Goal: Information Seeking & Learning: Compare options

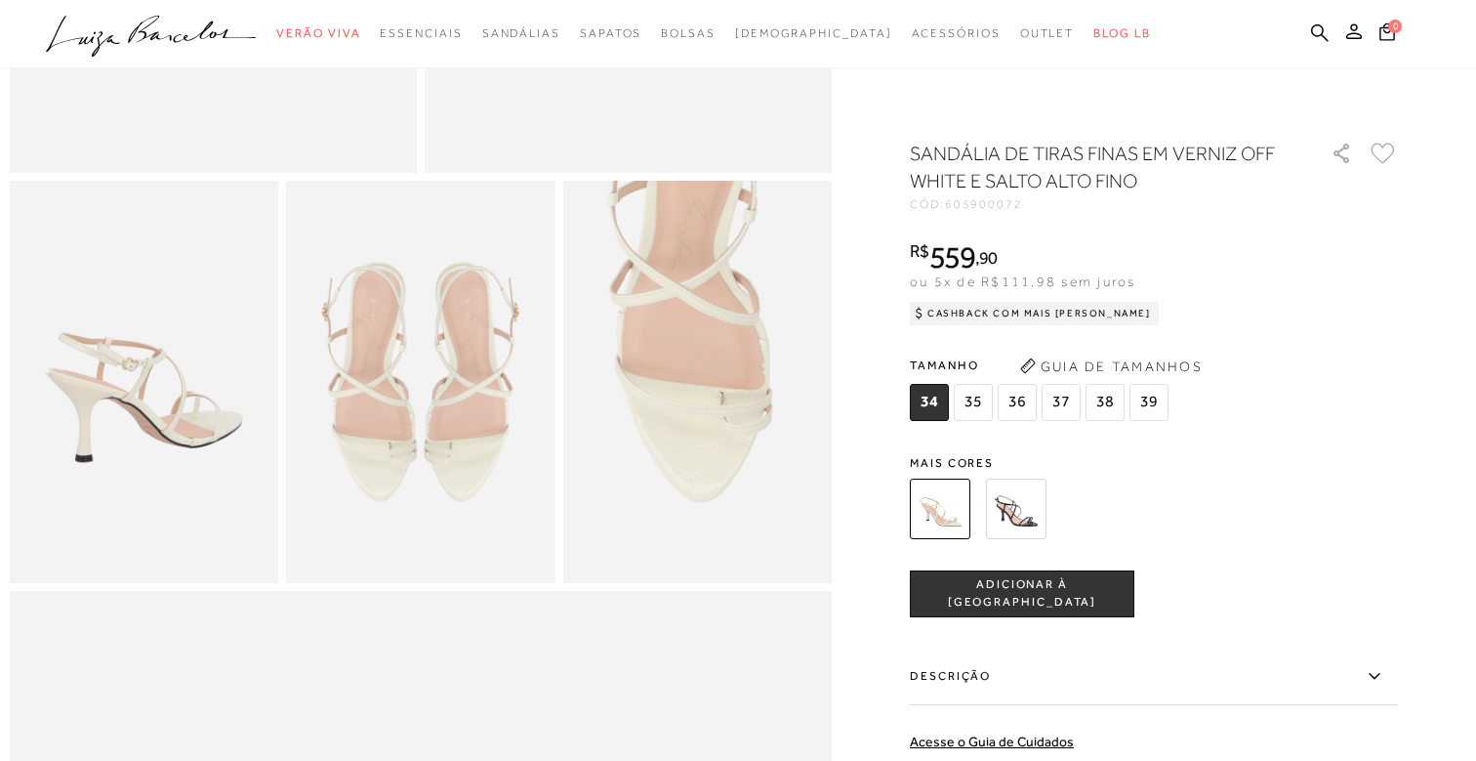
scroll to position [578, 0]
click at [443, 365] on img at bounding box center [420, 381] width 268 height 403
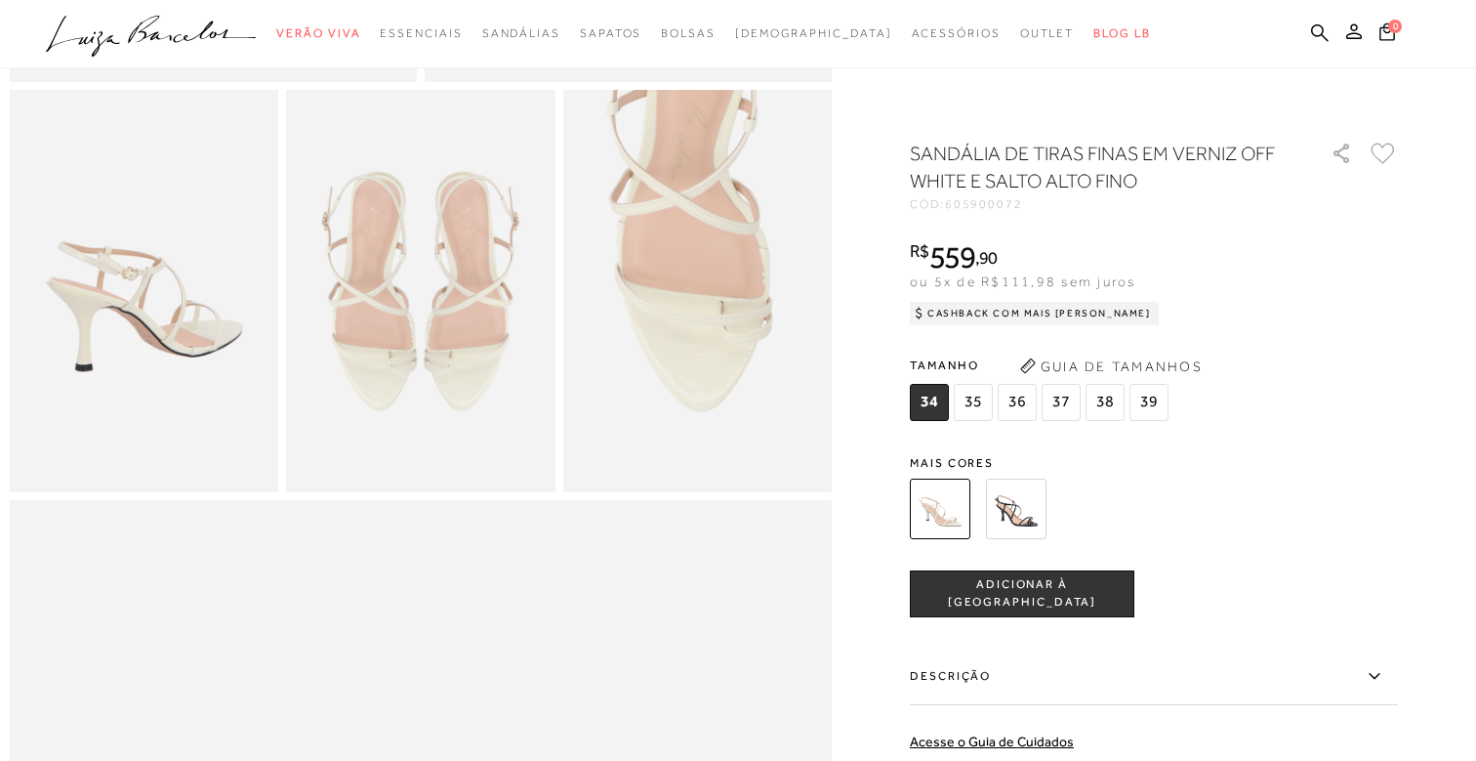
scroll to position [0, 0]
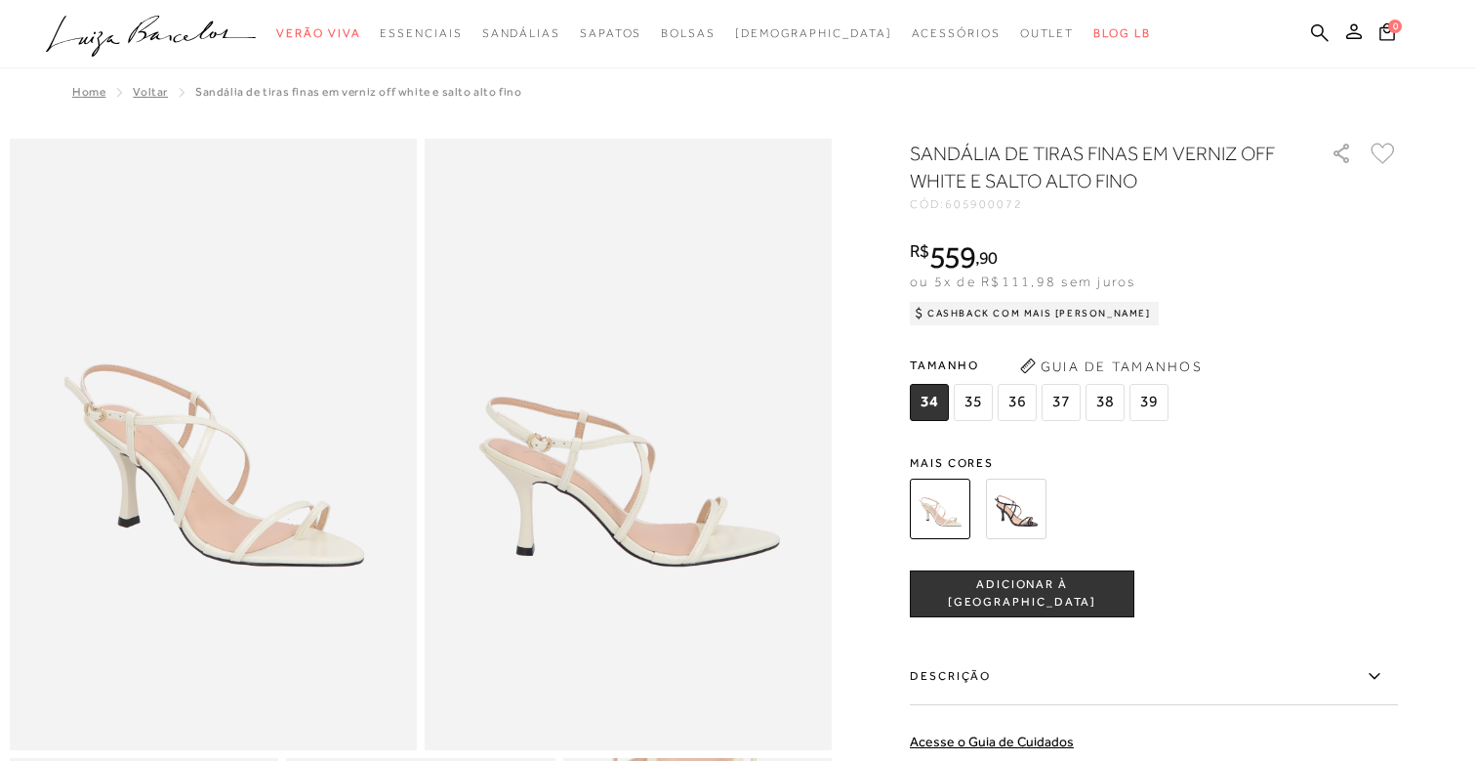
drag, startPoint x: 1018, startPoint y: 497, endPoint x: 943, endPoint y: 494, distance: 75.2
click at [1017, 497] on img at bounding box center [1016, 508] width 61 height 61
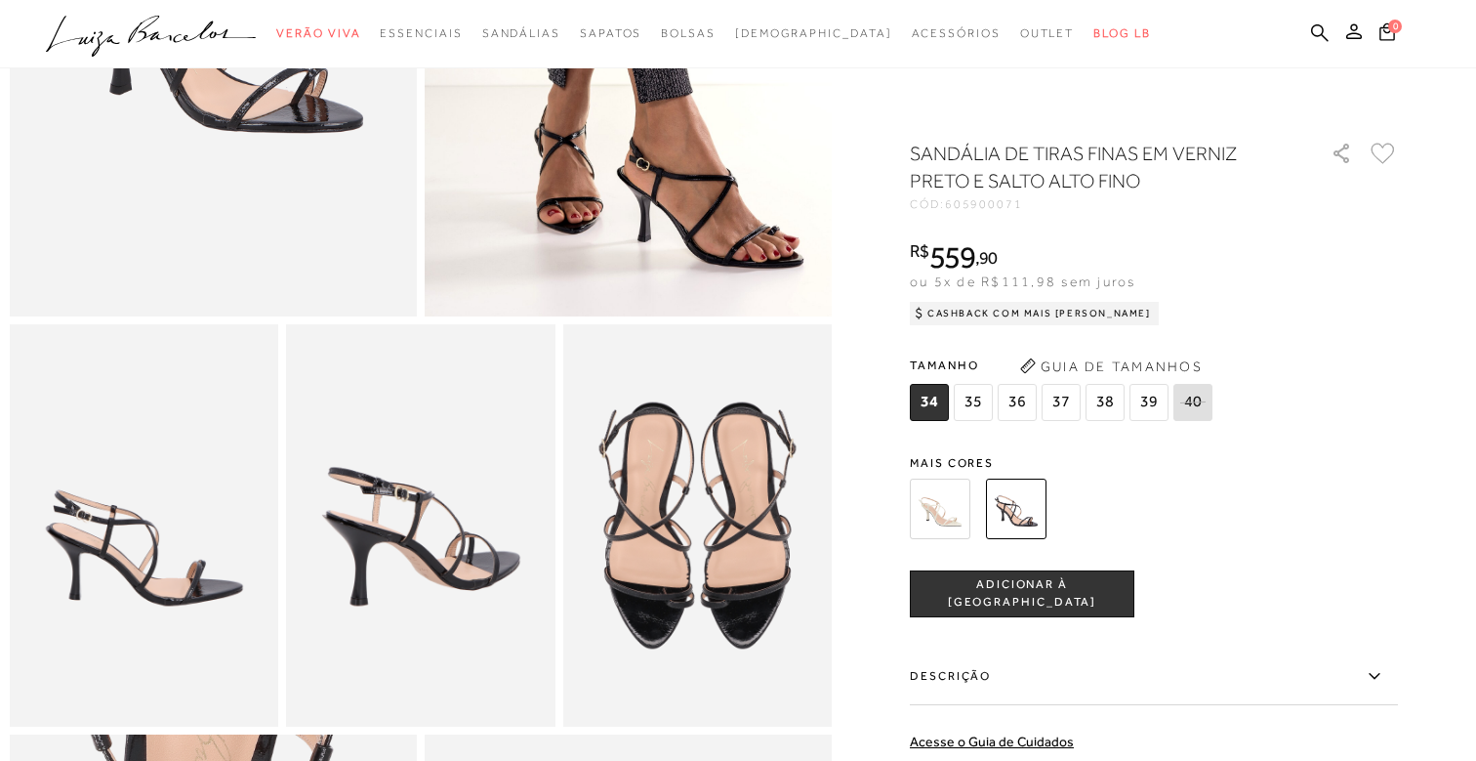
scroll to position [438, 0]
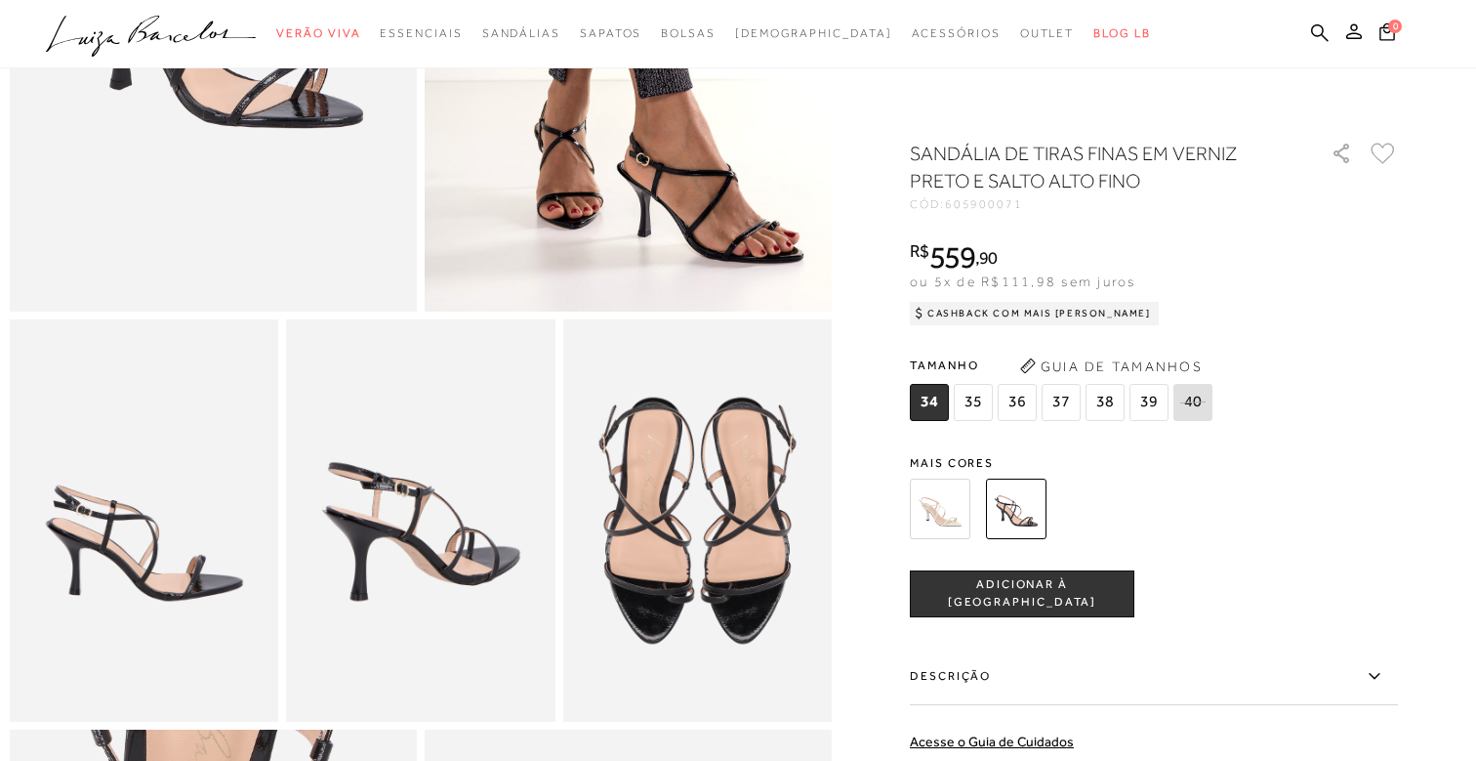
drag, startPoint x: 1368, startPoint y: 674, endPoint x: 1359, endPoint y: 644, distance: 30.6
click at [1368, 674] on icon at bounding box center [1374, 676] width 23 height 24
click at [0, 0] on input "Descrição" at bounding box center [0, 0] width 0 height 0
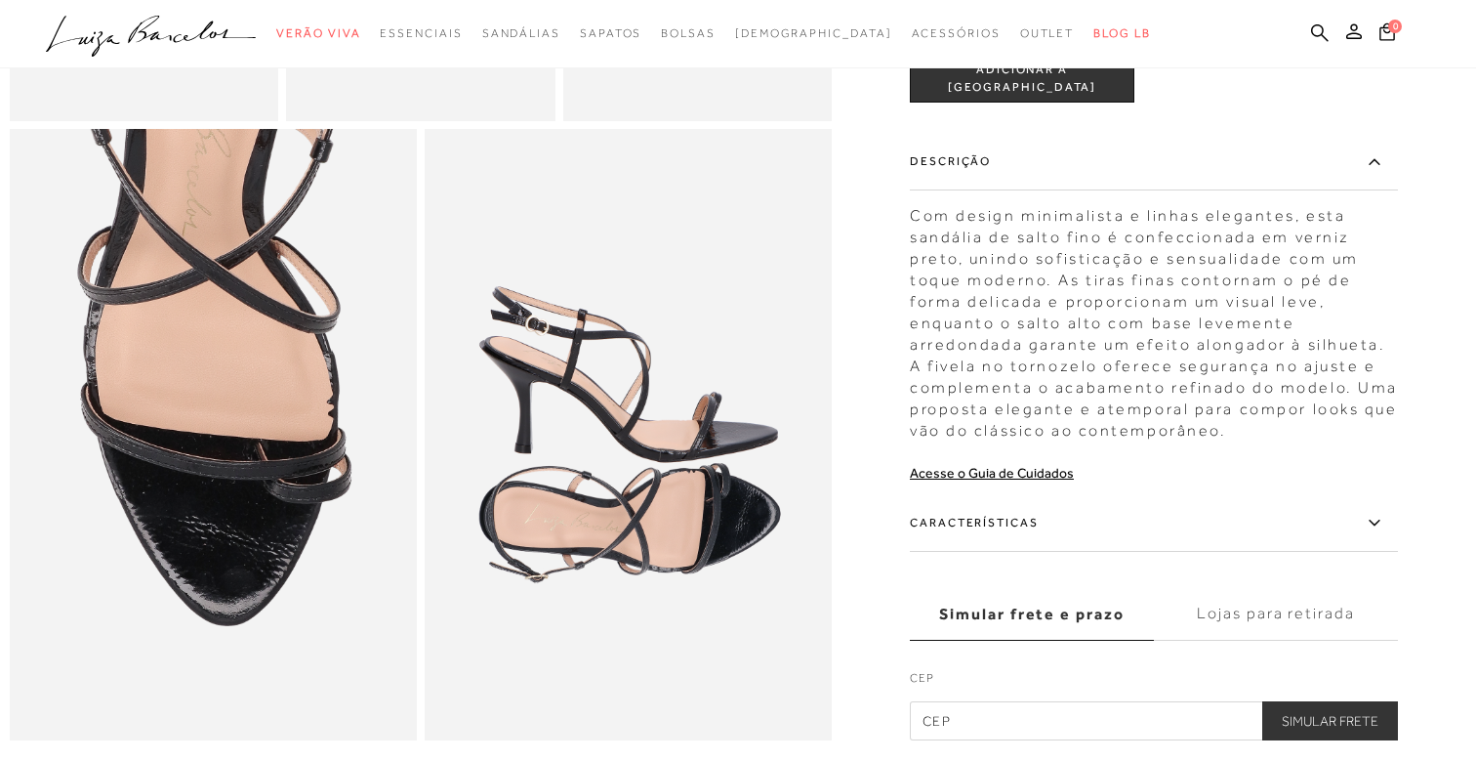
scroll to position [1268, 0]
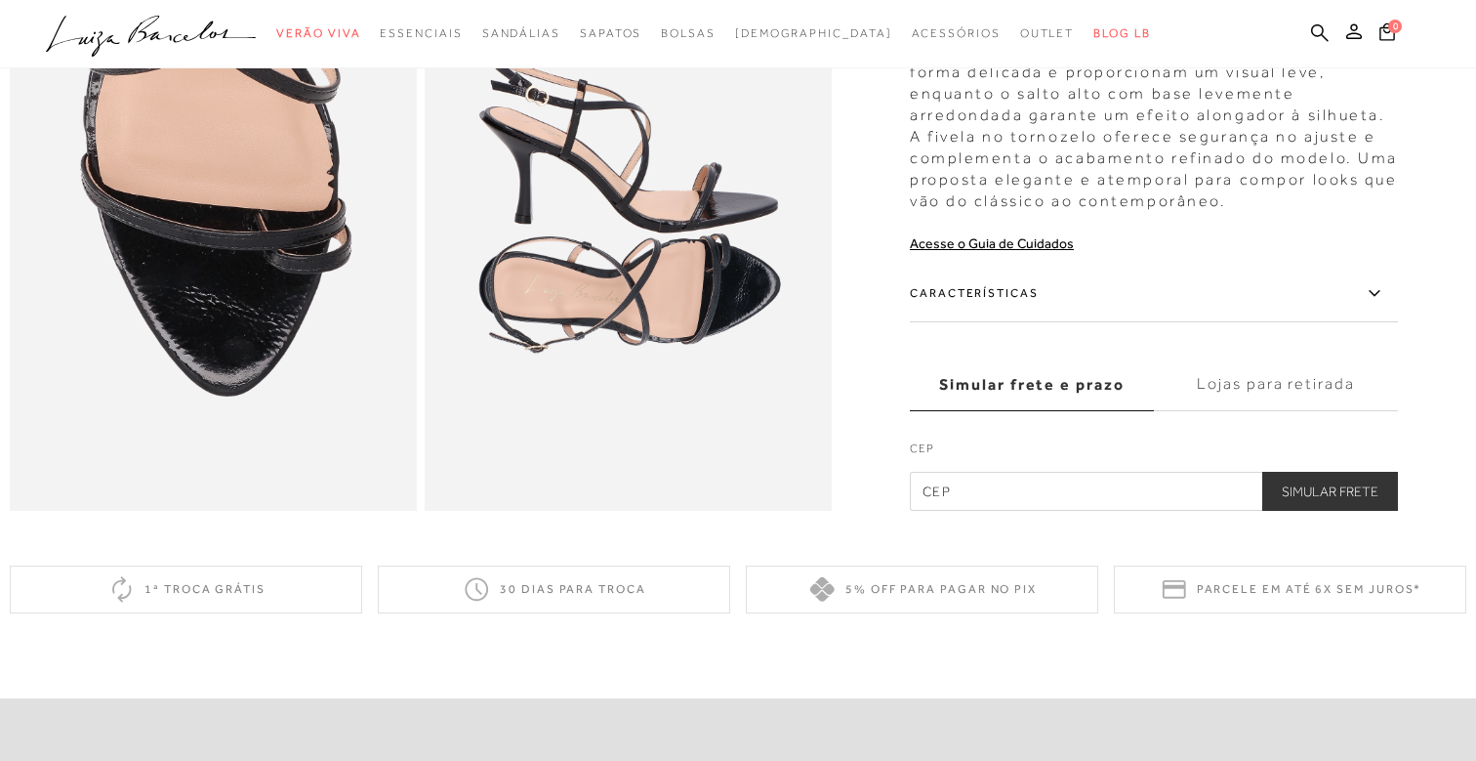
click at [1368, 299] on icon at bounding box center [1374, 293] width 23 height 24
click at [0, 0] on input "Características" at bounding box center [0, 0] width 0 height 0
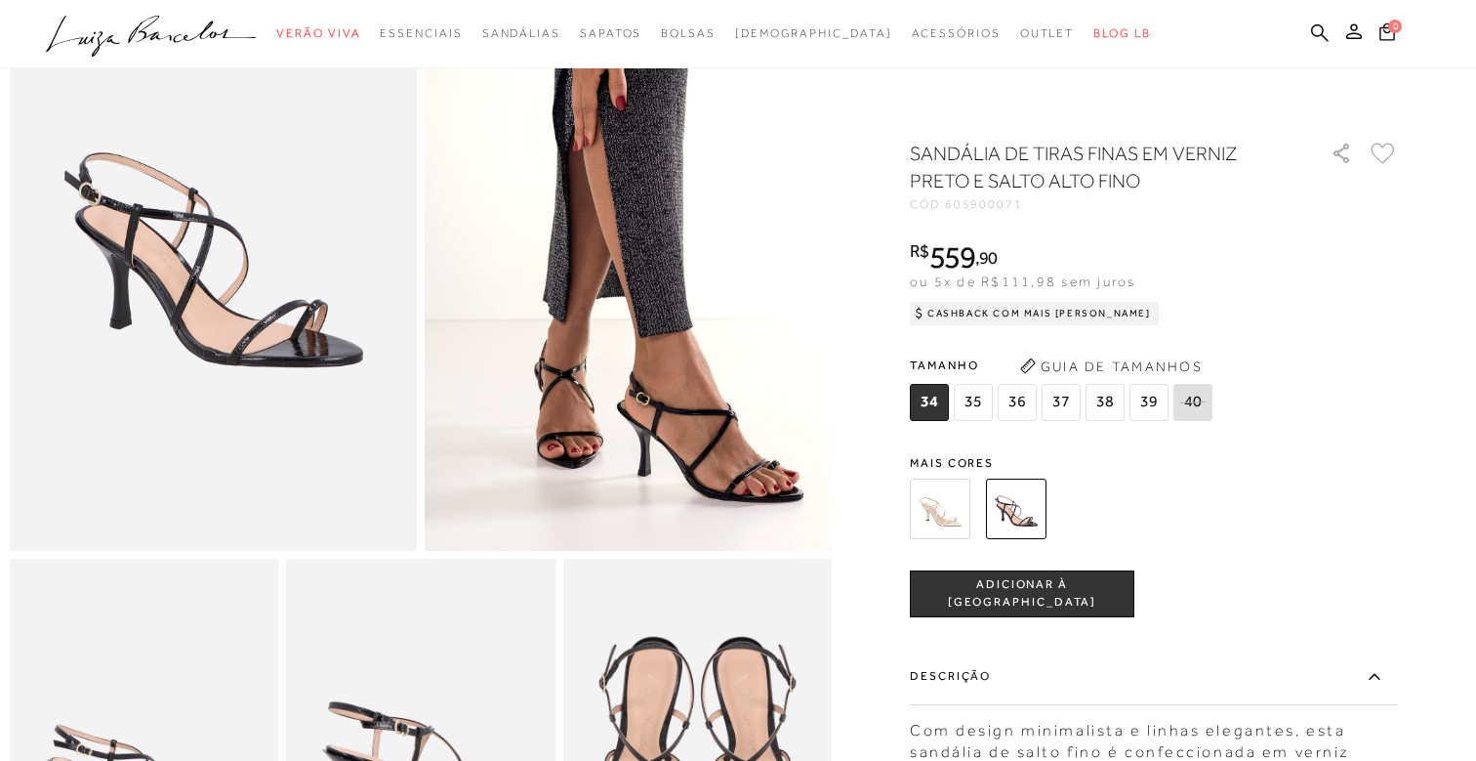
scroll to position [198, 0]
click at [935, 507] on img at bounding box center [940, 508] width 61 height 61
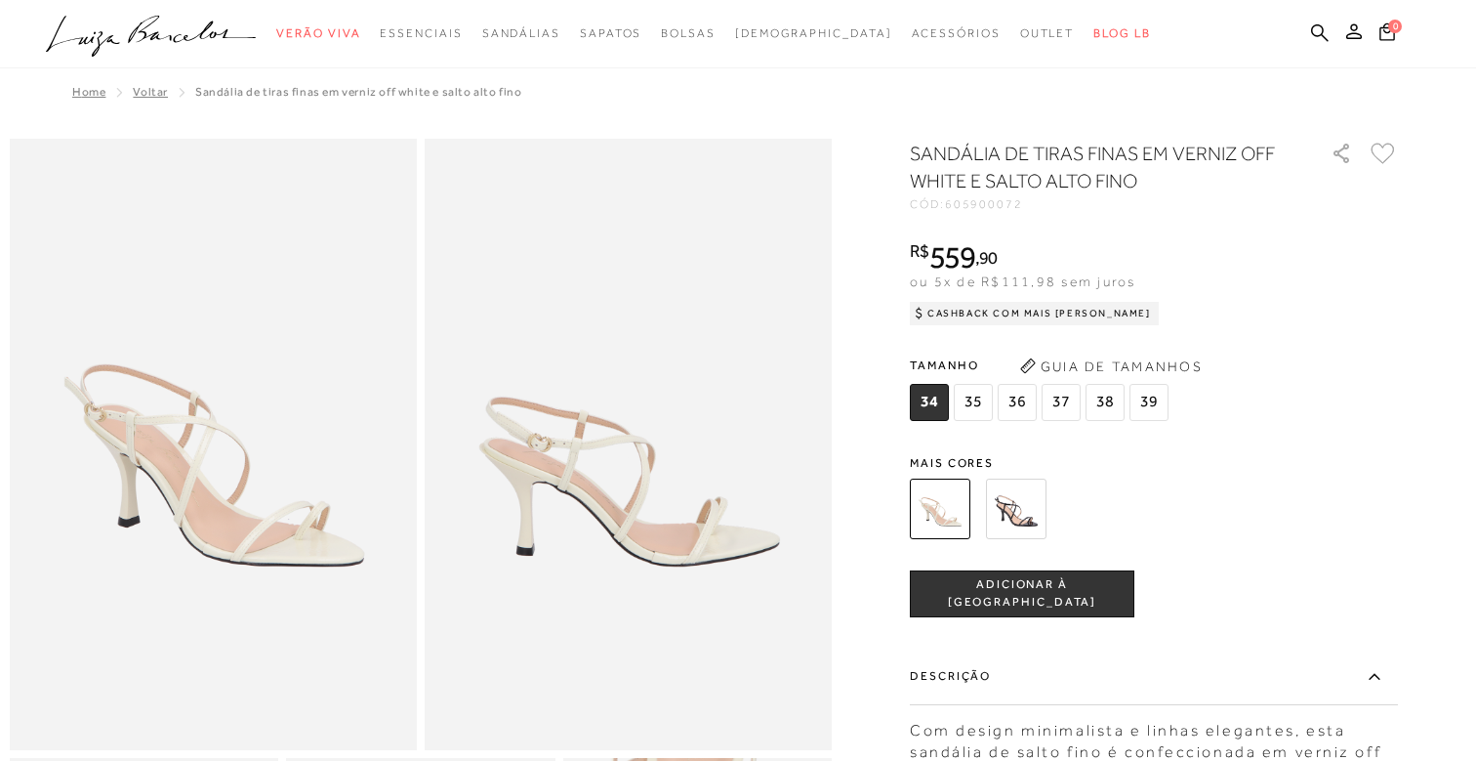
click at [1005, 435] on div "SANDÁLIA DE TIRAS FINAS EM VERNIZ OFF WHITE E SALTO ALTO FINO CÓD: 605900072 × …" at bounding box center [1154, 756] width 488 height 1232
click at [1019, 513] on img at bounding box center [1016, 508] width 61 height 61
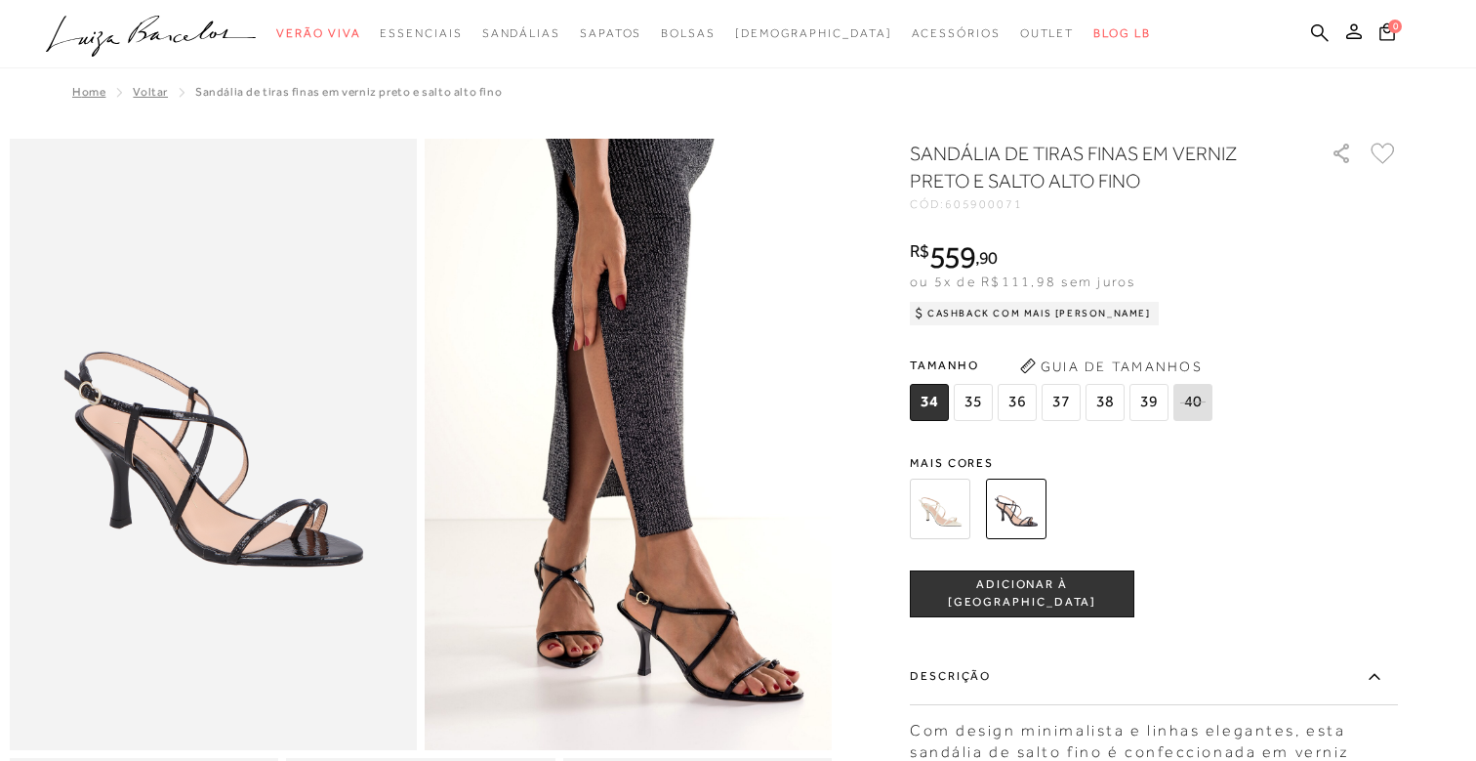
click at [944, 505] on img at bounding box center [940, 508] width 61 height 61
